Goal: Task Accomplishment & Management: Manage account settings

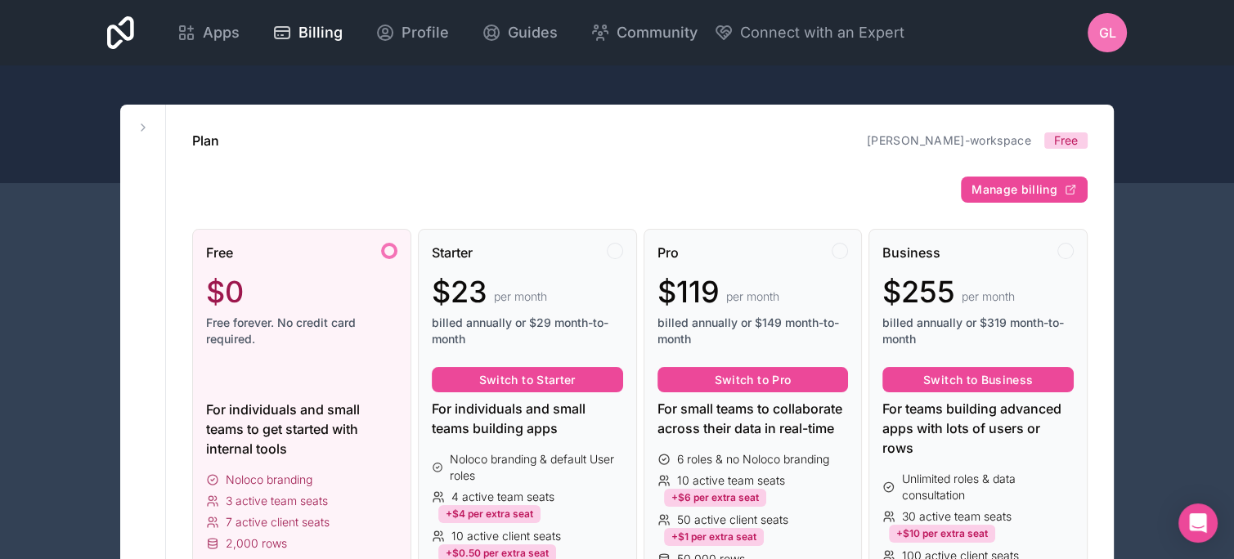
click at [1092, 29] on div "GL" at bounding box center [1106, 32] width 39 height 39
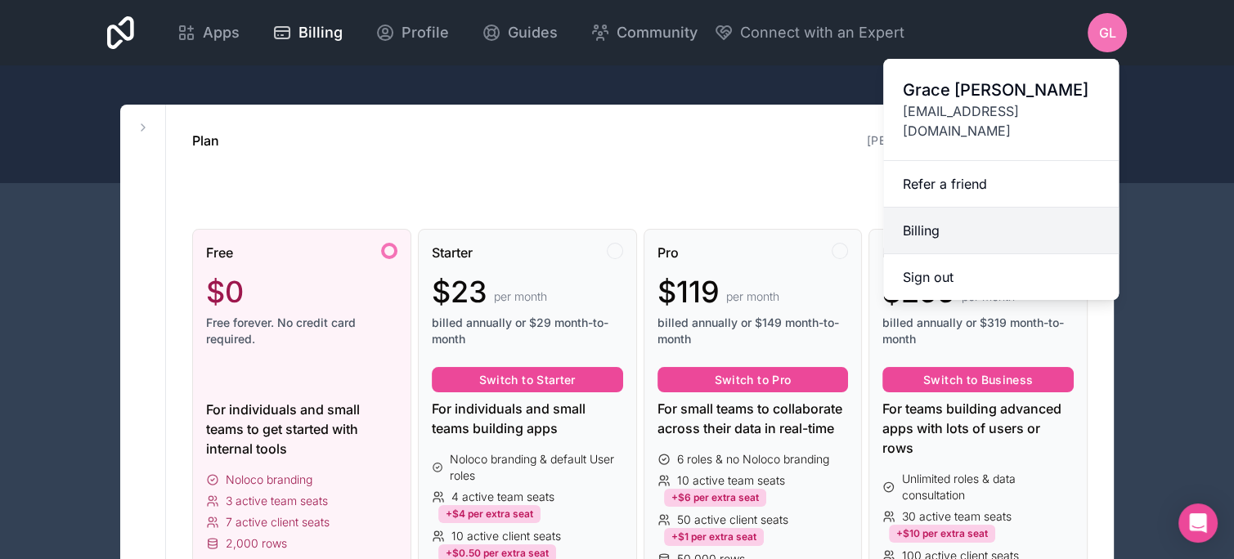
click at [919, 208] on link "Billing" at bounding box center [1000, 231] width 235 height 47
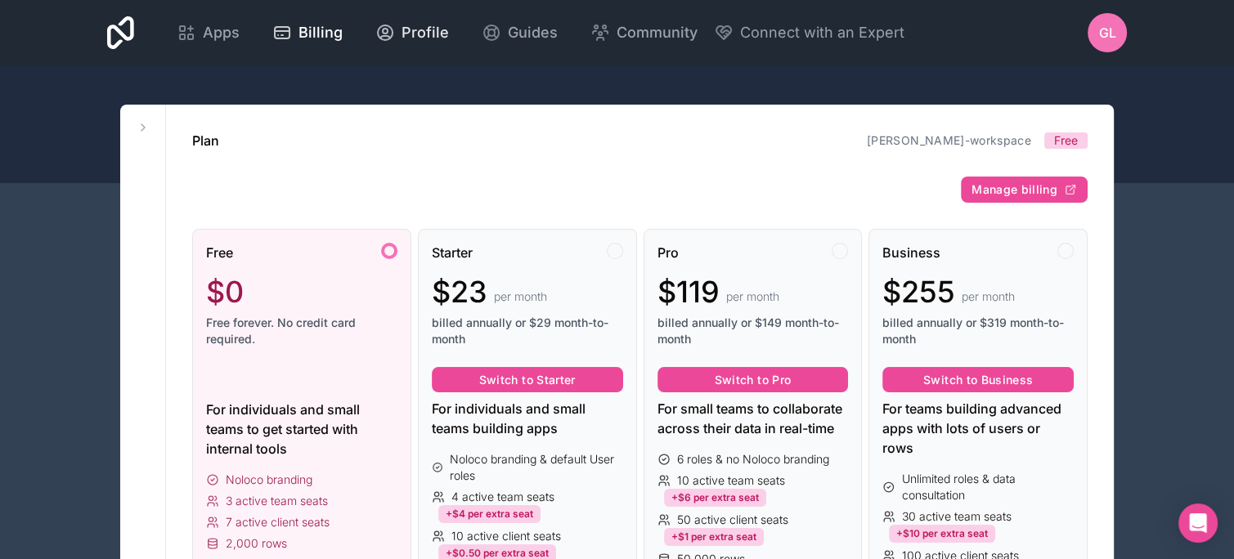
click at [417, 30] on span "Profile" at bounding box center [424, 32] width 47 height 23
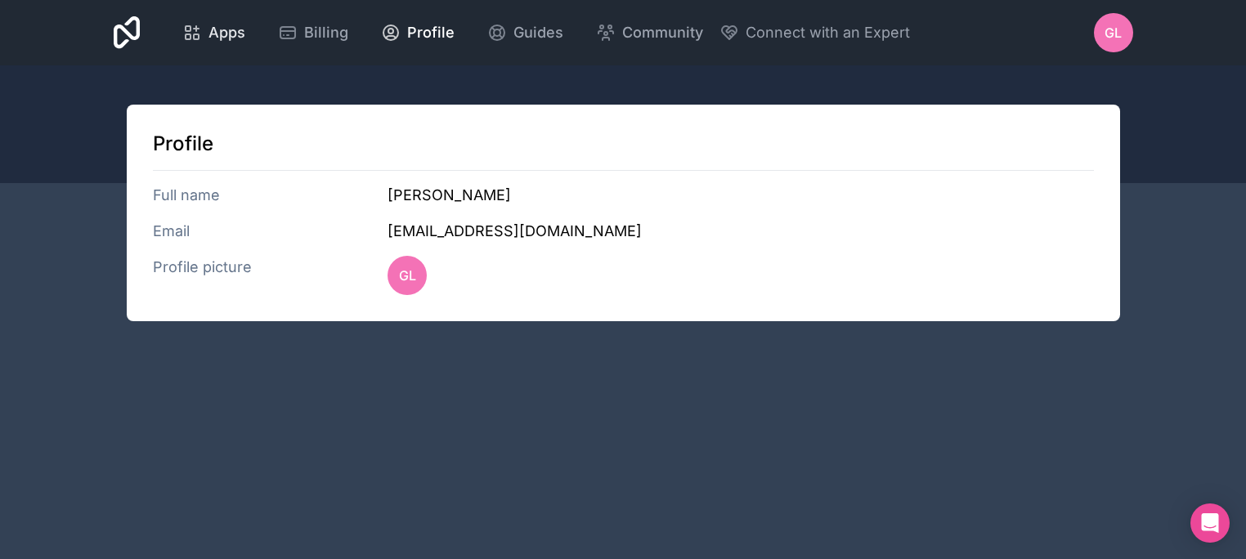
click at [238, 33] on span "Apps" at bounding box center [226, 32] width 37 height 23
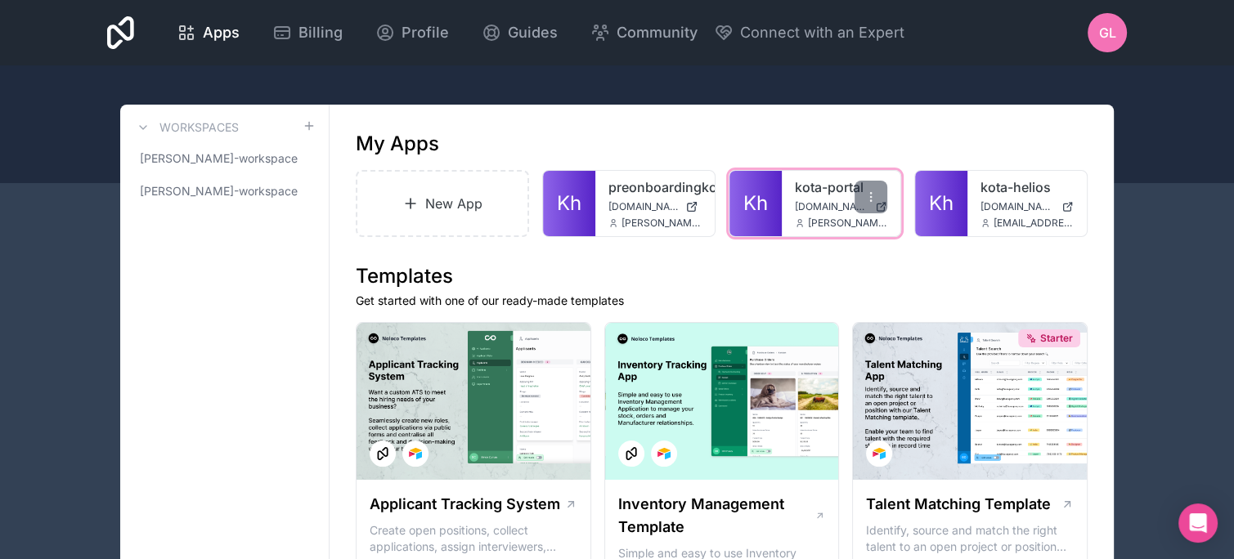
click at [752, 199] on span "Kh" at bounding box center [755, 203] width 25 height 26
